Goal: Task Accomplishment & Management: Manage account settings

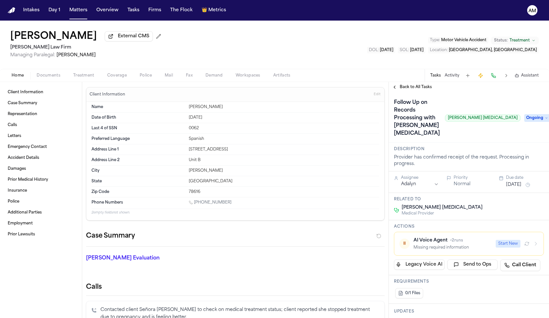
scroll to position [67, 0]
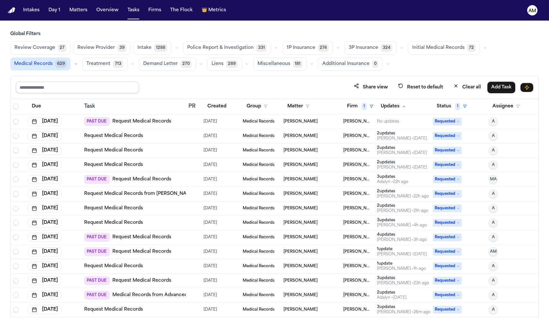
click at [70, 90] on input "text" at bounding box center [77, 88] width 123 height 12
type input "*******"
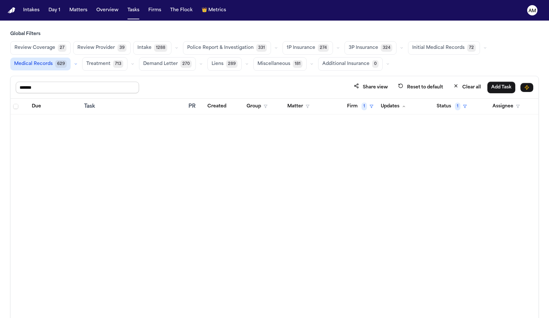
drag, startPoint x: 70, startPoint y: 90, endPoint x: 83, endPoint y: 14, distance: 76.8
click at [80, 5] on button "Matters" at bounding box center [78, 10] width 23 height 12
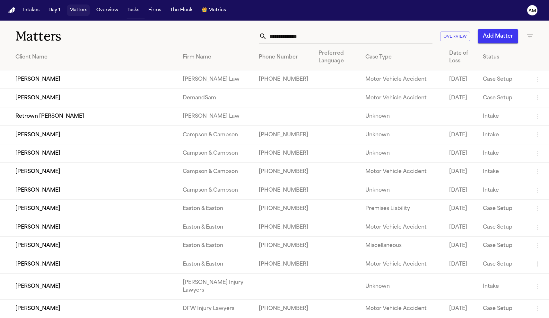
click at [83, 14] on button "Matters" at bounding box center [78, 10] width 23 height 12
click at [303, 32] on input "text" at bounding box center [350, 36] width 166 height 14
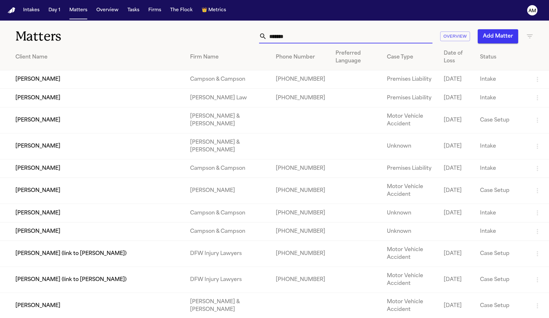
type input "*******"
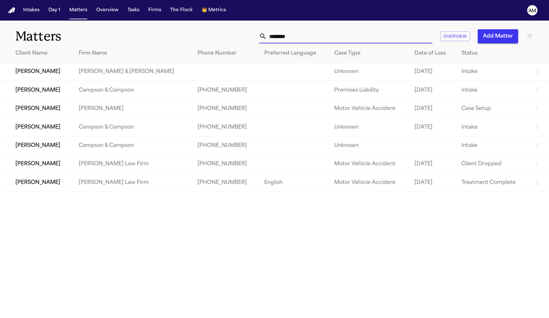
click at [61, 183] on td "Charles Neal" at bounding box center [37, 182] width 74 height 18
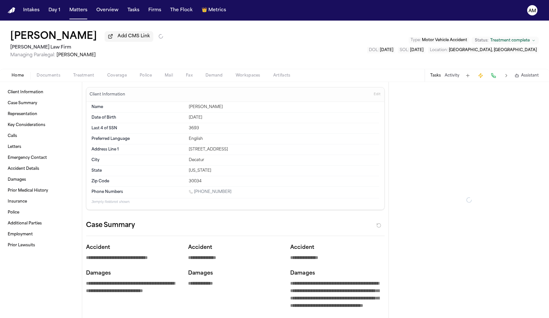
type textarea "*"
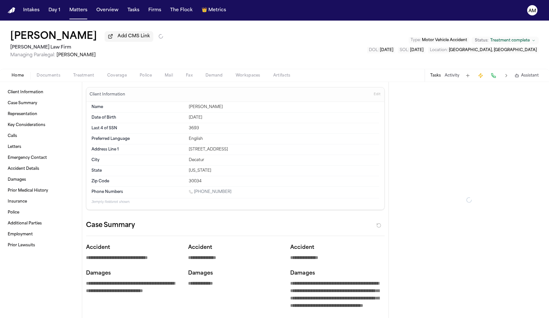
type textarea "*"
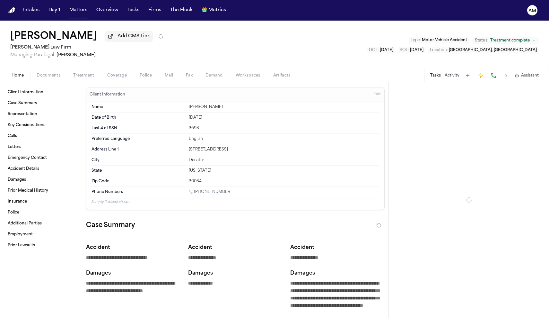
type textarea "*"
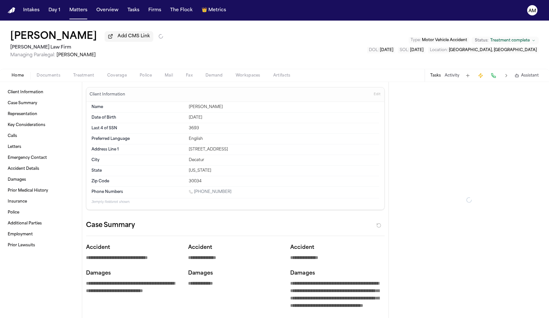
type textarea "*"
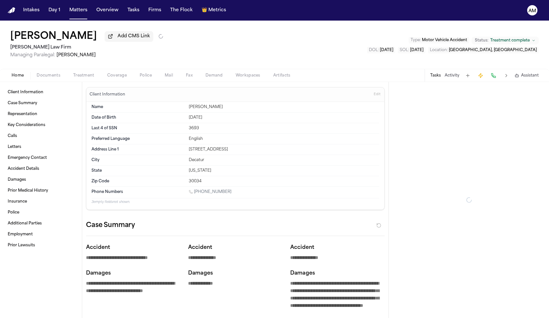
type textarea "*"
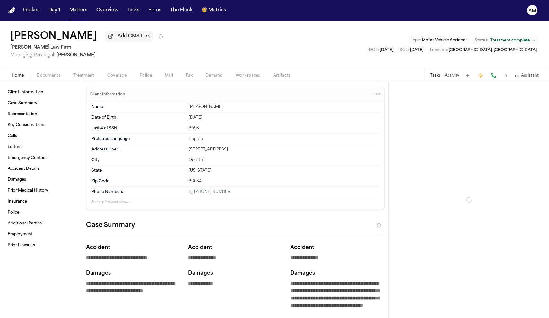
type textarea "*"
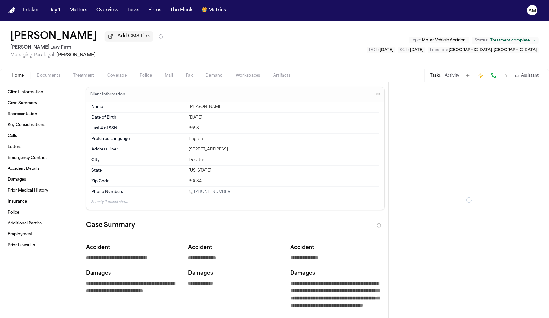
type textarea "*"
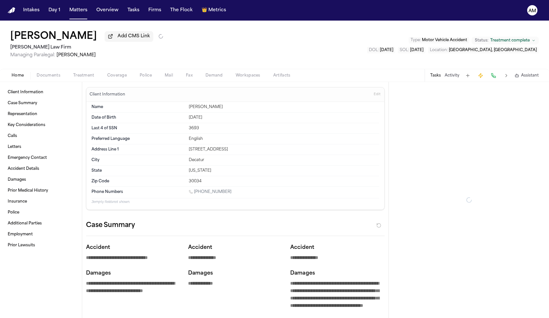
type textarea "*"
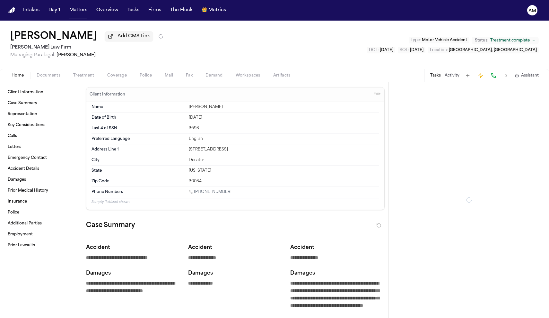
type textarea "*"
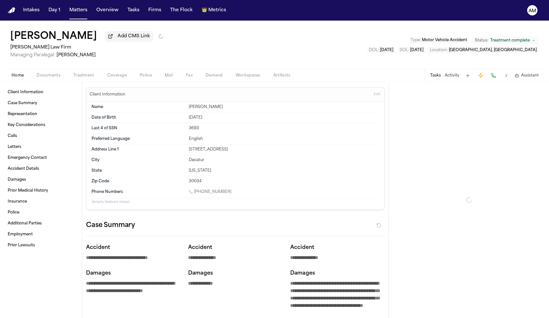
type textarea "*"
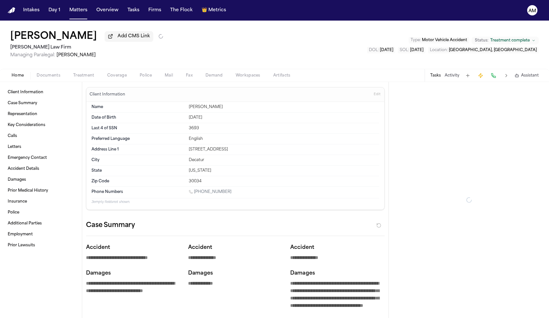
type textarea "*"
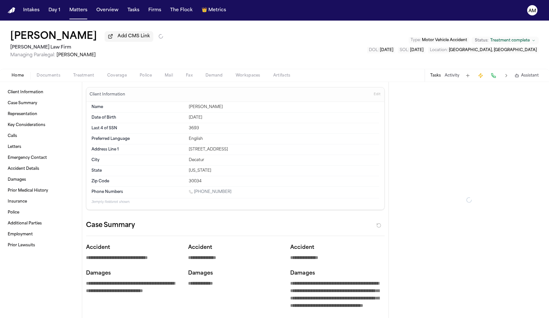
type textarea "*"
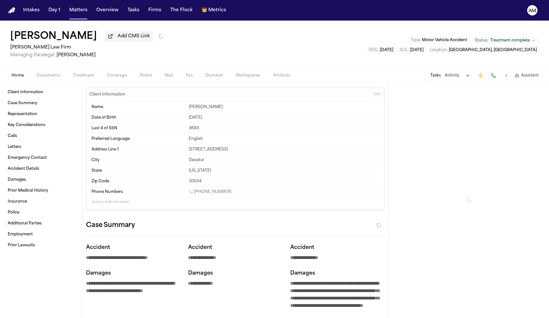
type textarea "*"
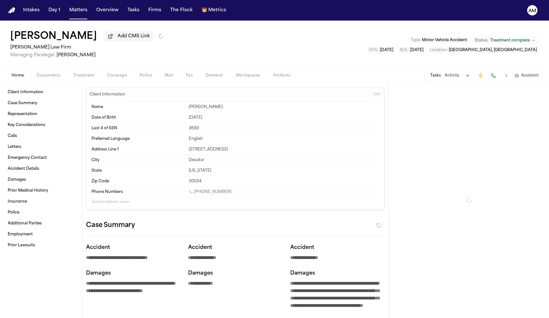
type textarea "*"
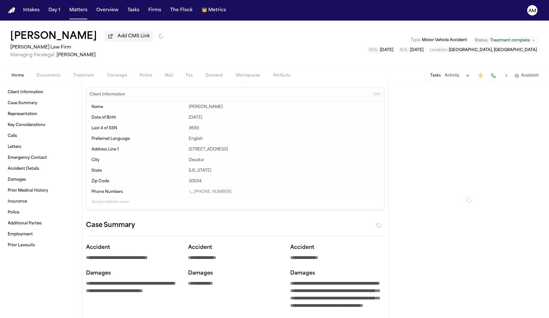
type textarea "*"
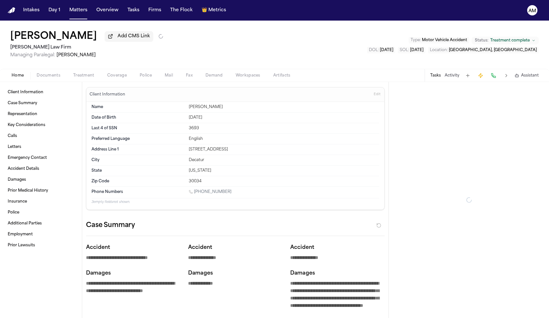
type textarea "*"
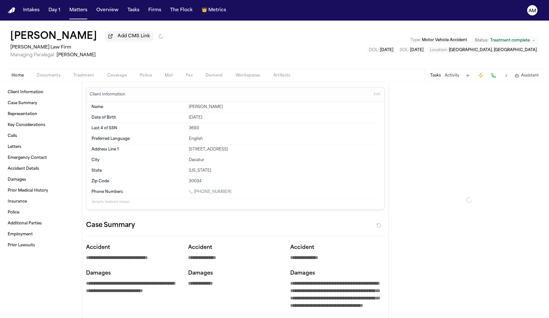
type textarea "*"
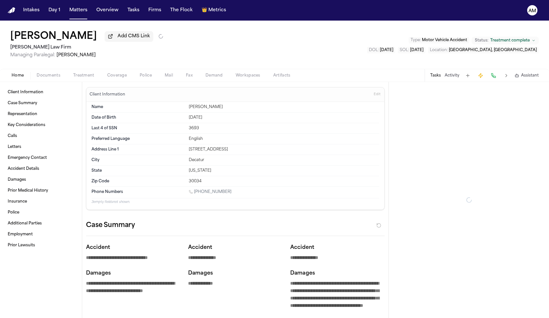
type textarea "*"
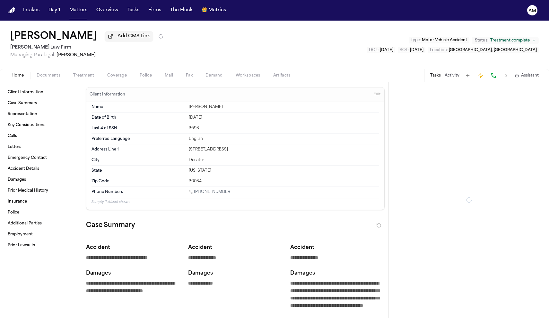
type textarea "*"
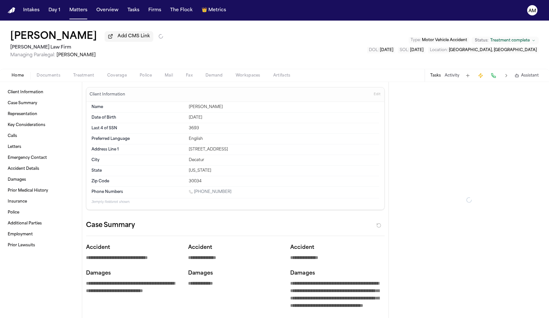
type textarea "*"
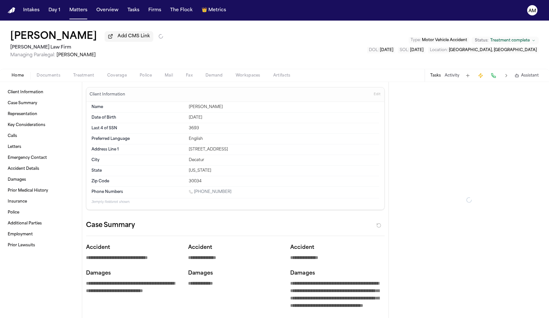
type textarea "*"
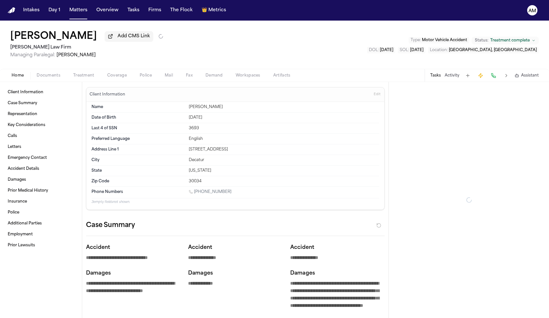
type textarea "*"
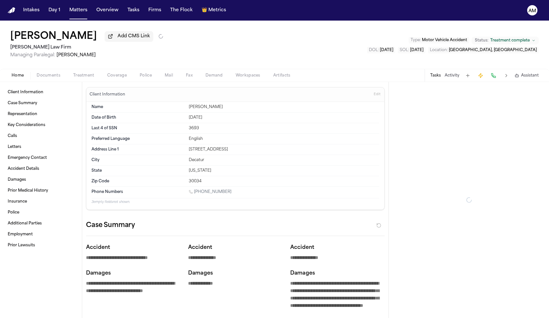
type textarea "*"
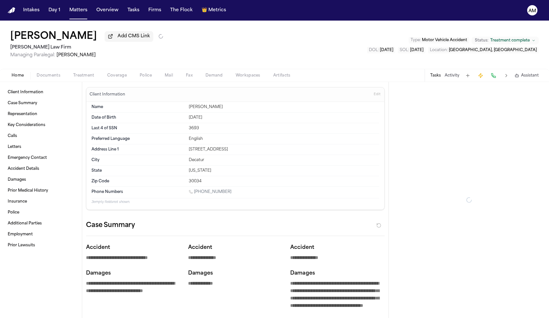
type textarea "*"
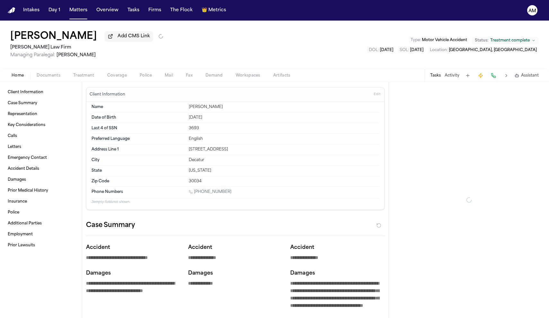
type textarea "*"
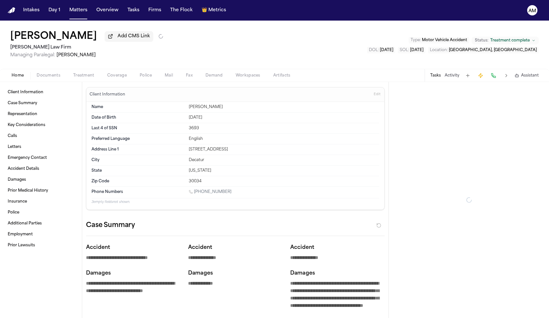
type textarea "*"
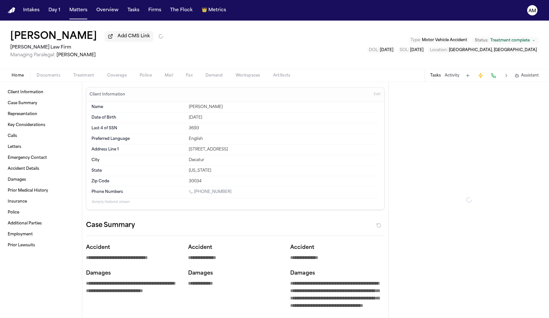
type textarea "*"
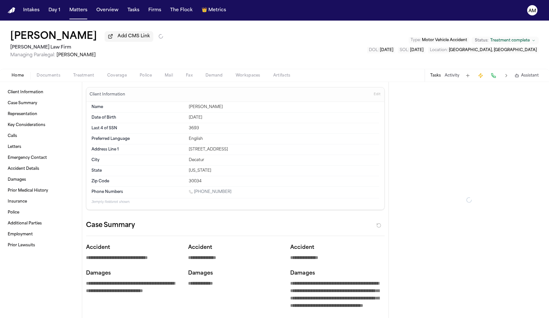
type textarea "*"
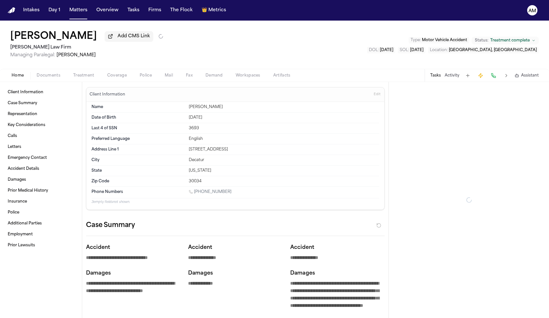
type textarea "*"
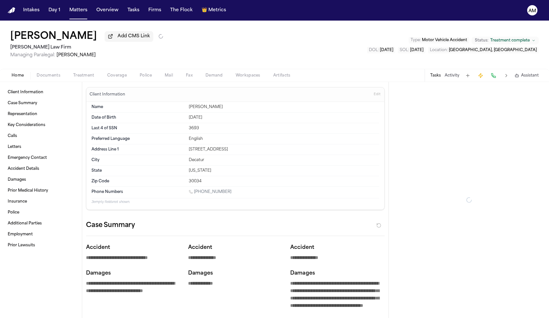
type textarea "*"
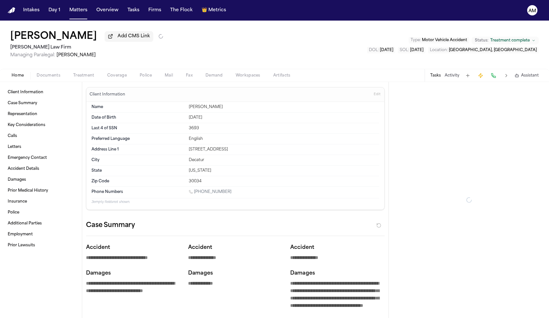
type textarea "*"
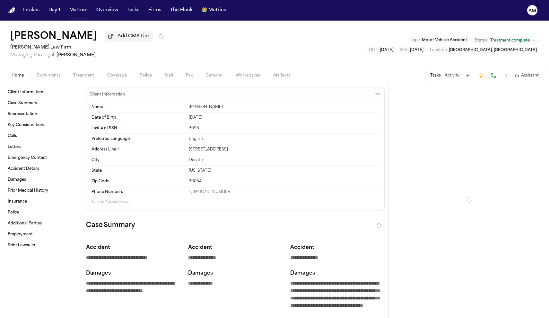
type textarea "*"
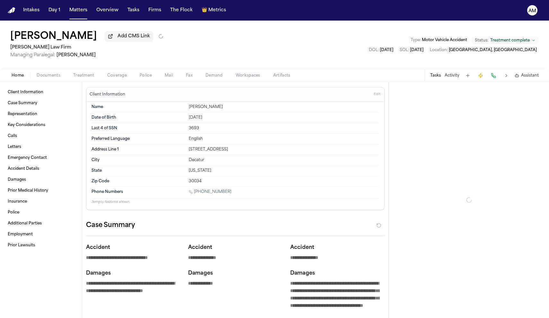
type textarea "*"
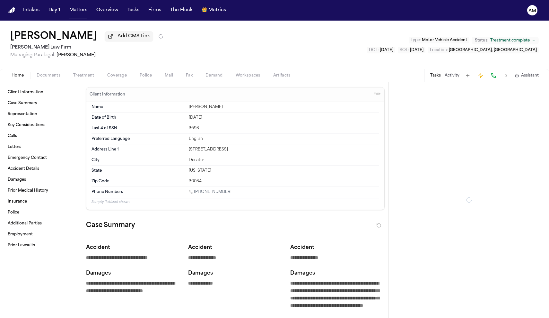
type textarea "*"
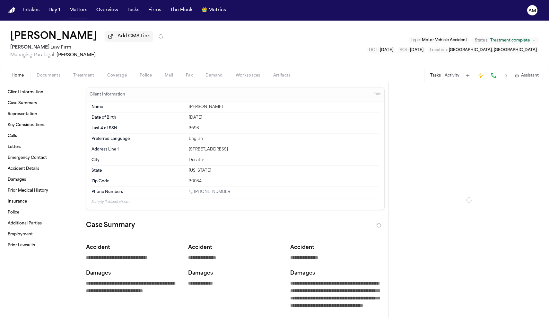
type textarea "*"
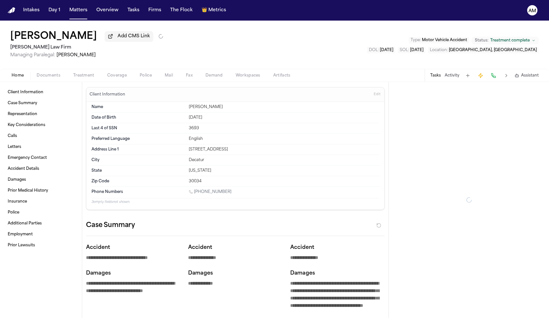
type textarea "*"
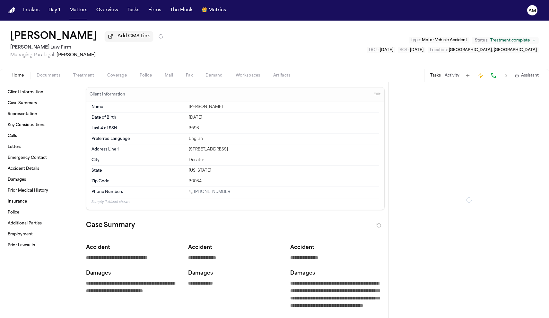
type textarea "*"
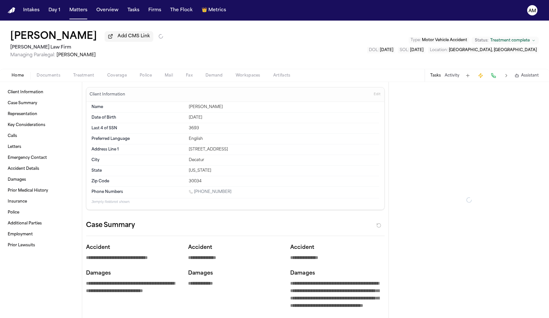
type textarea "*"
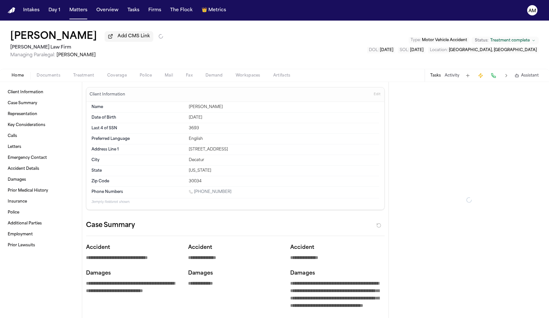
type textarea "*"
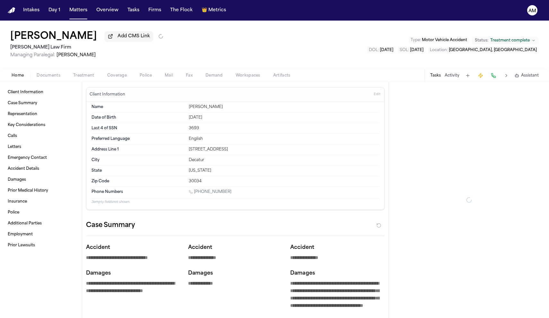
type textarea "*"
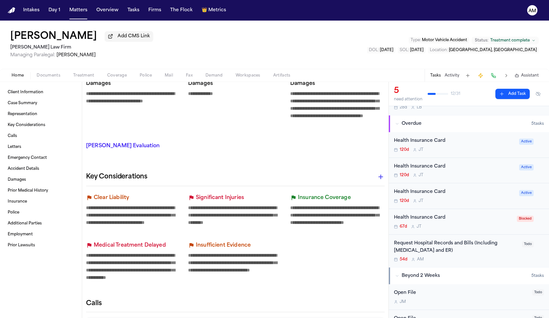
scroll to position [33, 0]
click at [442, 248] on div "Request Hospital Records and Bills (Including Radiology and ER)" at bounding box center [456, 247] width 124 height 15
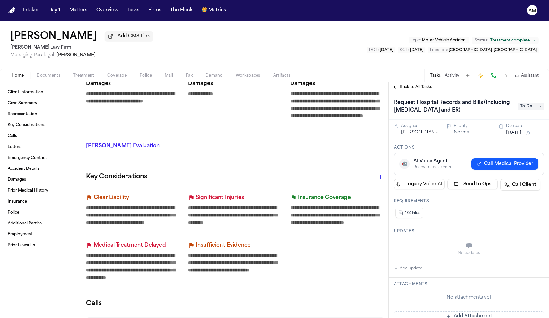
click at [415, 88] on span "Back to All Tasks" at bounding box center [416, 86] width 32 height 5
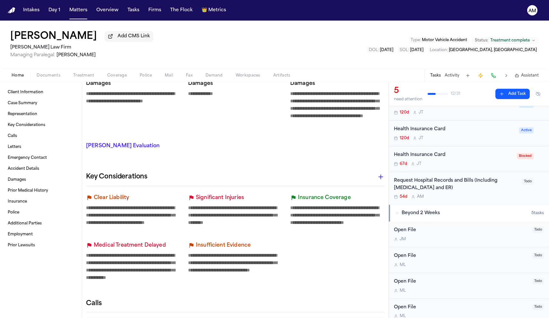
scroll to position [110, 0]
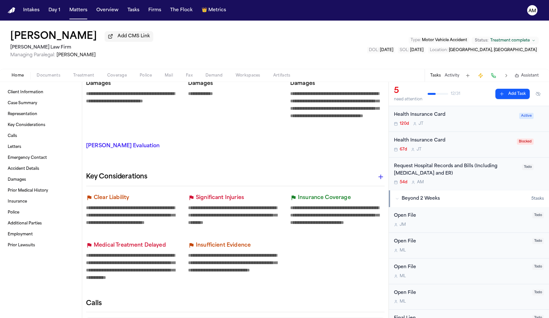
click at [469, 180] on div "54d A M" at bounding box center [456, 182] width 124 height 5
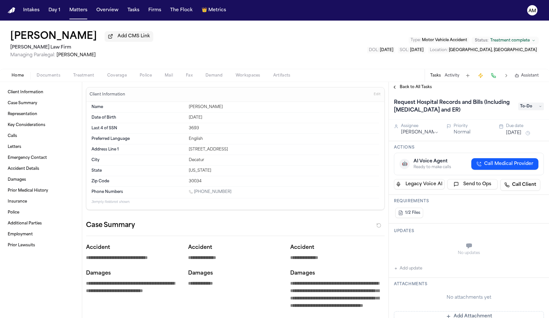
click at [400, 86] on span "Back to All Tasks" at bounding box center [416, 86] width 32 height 5
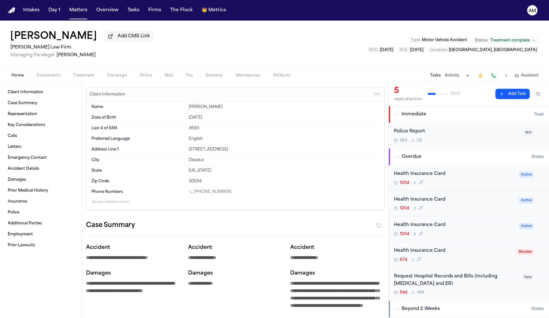
click at [411, 284] on div "Request Hospital Records and Bills (Including Radiology and ER)" at bounding box center [456, 280] width 124 height 15
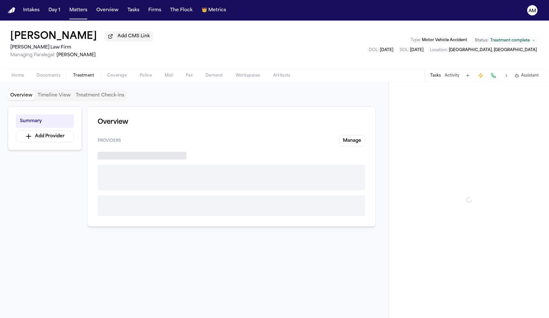
click at [74, 76] on span "Treatment" at bounding box center [83, 75] width 21 height 5
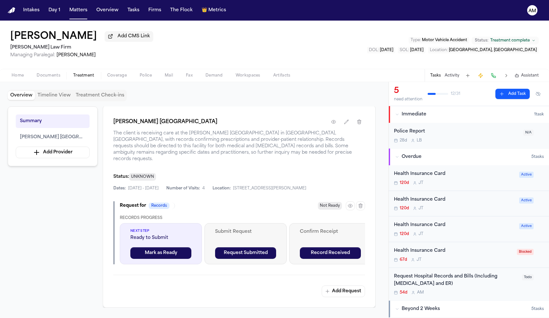
scroll to position [132, 0]
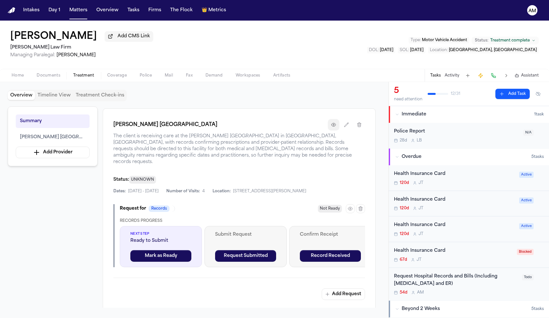
click at [329, 130] on button "button" at bounding box center [334, 125] width 12 height 12
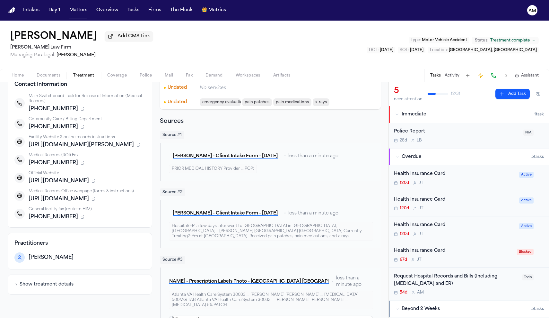
scroll to position [87, 0]
click at [81, 111] on icon "button" at bounding box center [83, 109] width 4 height 4
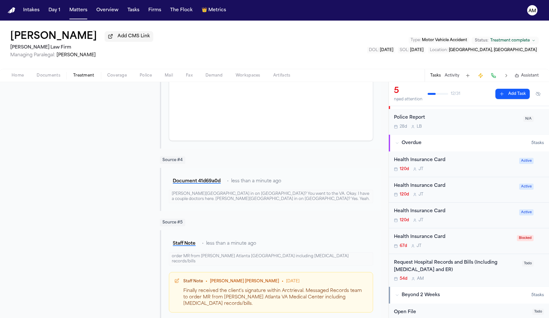
scroll to position [339, 0]
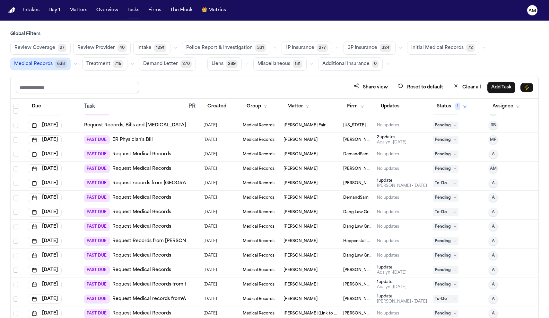
scroll to position [57, 0]
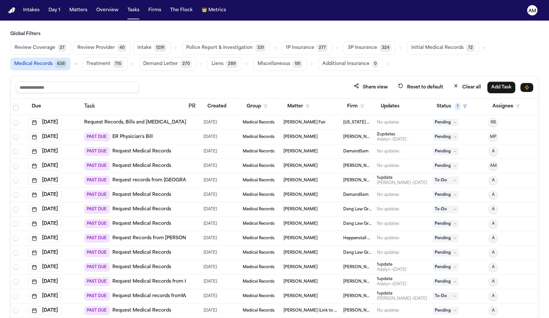
click at [174, 182] on link "Request records from [GEOGRAPHIC_DATA]: Request all records (including physical…" at bounding box center [277, 180] width 331 height 6
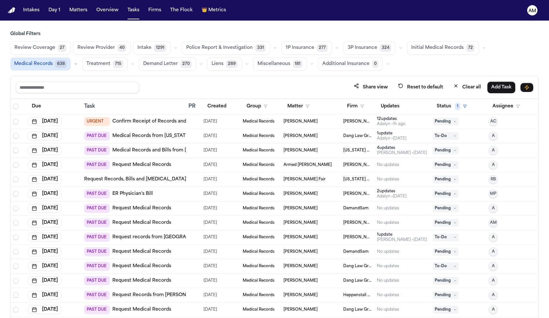
scroll to position [0, 0]
click at [164, 239] on link "Request records from [GEOGRAPHIC_DATA]: Request all records (including physical…" at bounding box center [277, 237] width 331 height 6
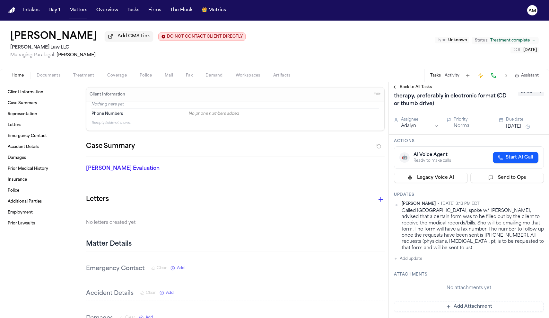
scroll to position [22, 0]
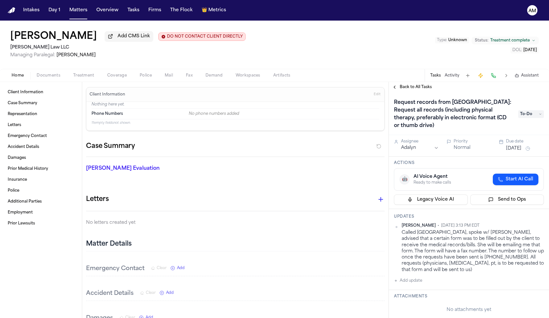
click at [528, 114] on span "To-Do" at bounding box center [531, 114] width 26 height 8
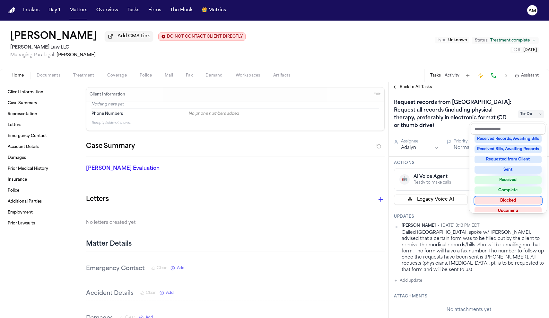
click at [514, 201] on div "Blocked" at bounding box center [508, 201] width 67 height 8
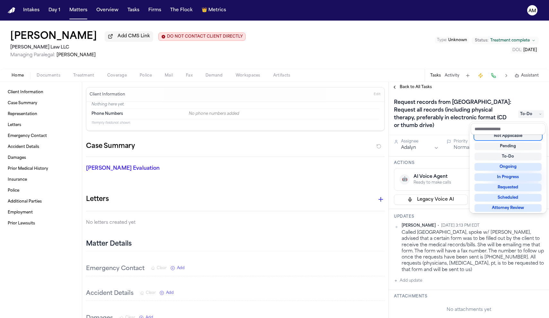
scroll to position [3, 0]
click at [480, 88] on div "Back to All Tasks Request records from [GEOGRAPHIC_DATA]: Request all records (…" at bounding box center [469, 200] width 160 height 236
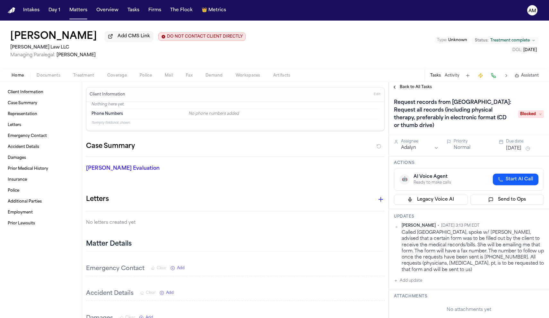
click at [523, 154] on div "Assignee Adalyn Priority Normal Due date [DATE]" at bounding box center [469, 146] width 160 height 22
click at [521, 151] on button "[DATE]" at bounding box center [513, 148] width 15 height 6
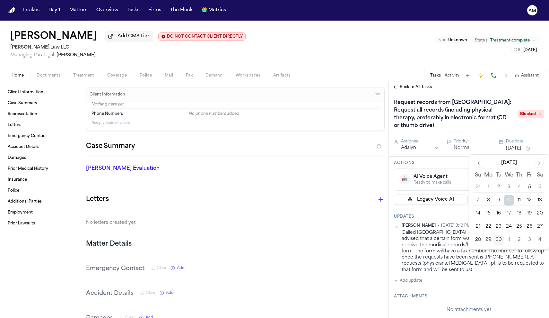
click at [536, 242] on button "4" at bounding box center [540, 239] width 10 height 10
click at [532, 241] on button "3" at bounding box center [529, 239] width 10 height 10
